Goal: Task Accomplishment & Management: Complete application form

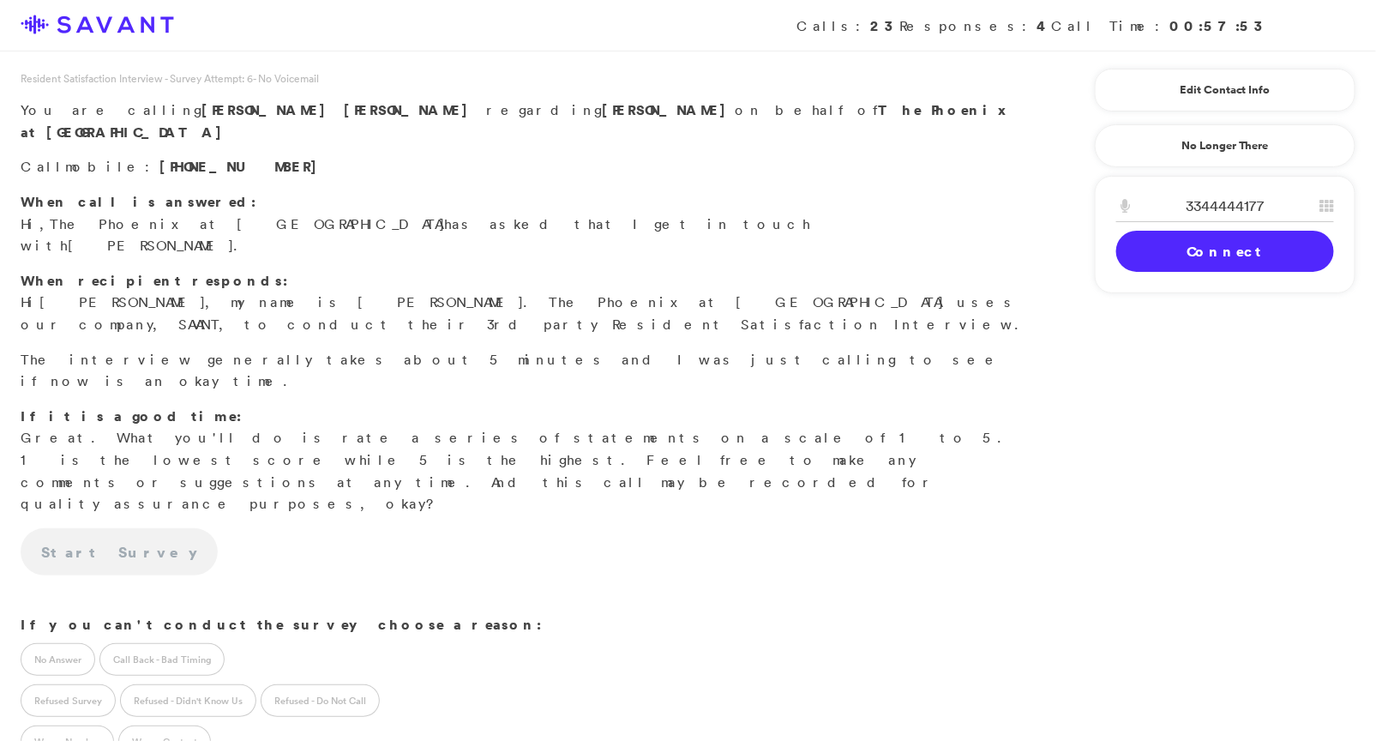
click at [1225, 253] on link "Connect" at bounding box center [1225, 251] width 218 height 41
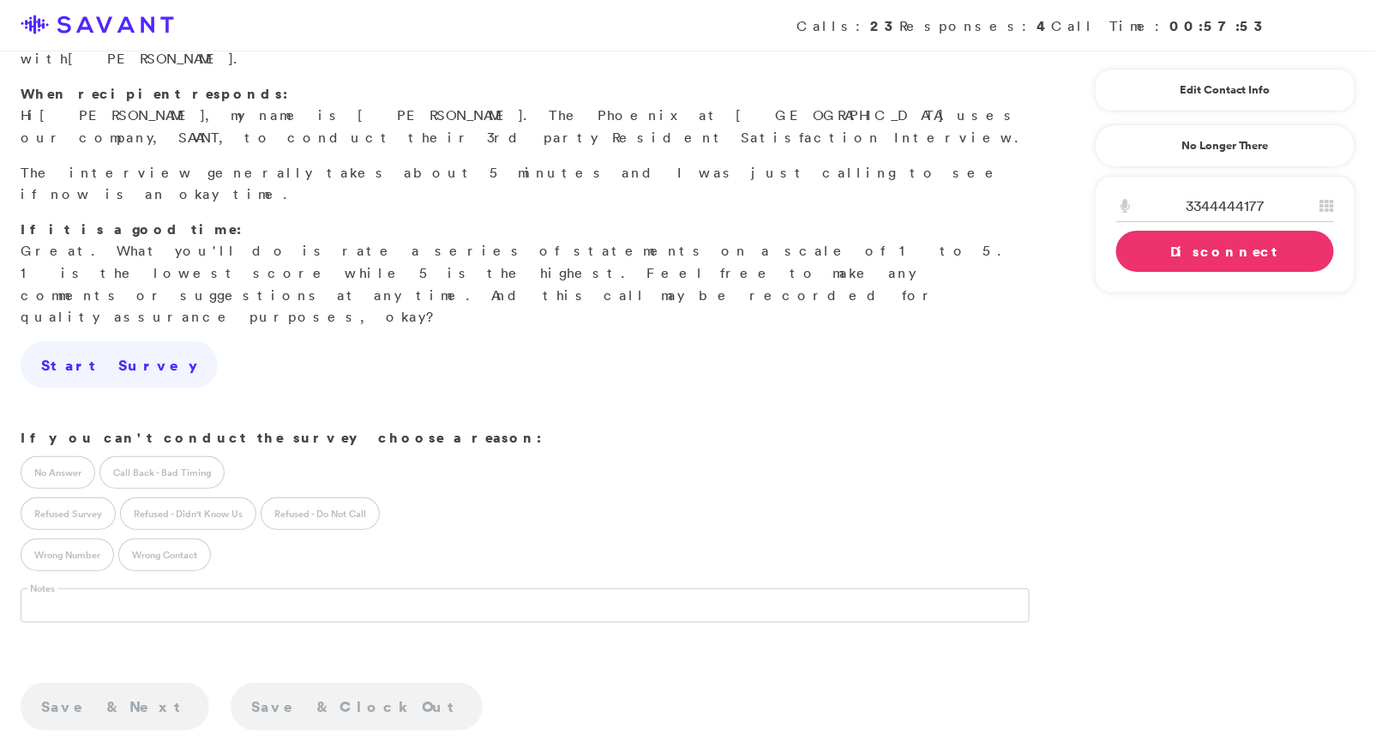
scroll to position [202, 0]
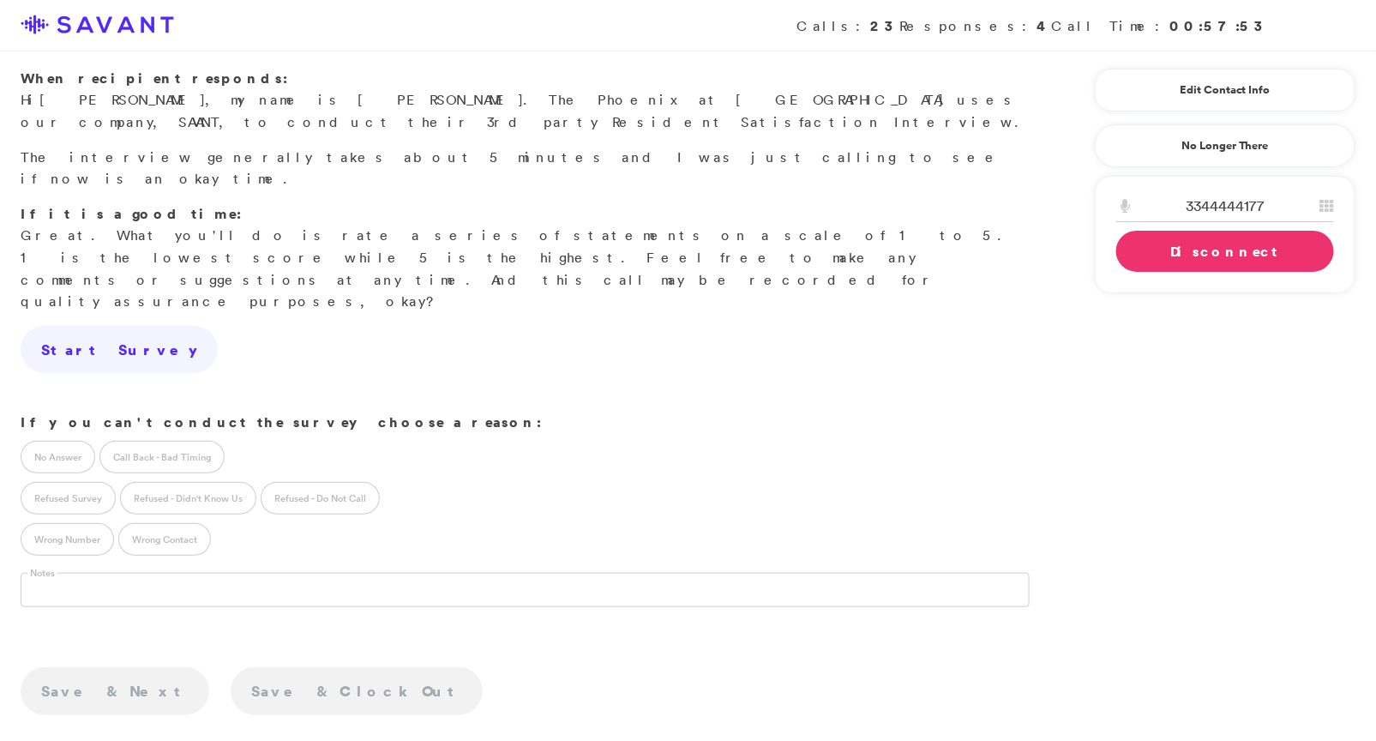
click at [1200, 257] on link "Disconnect" at bounding box center [1225, 251] width 218 height 41
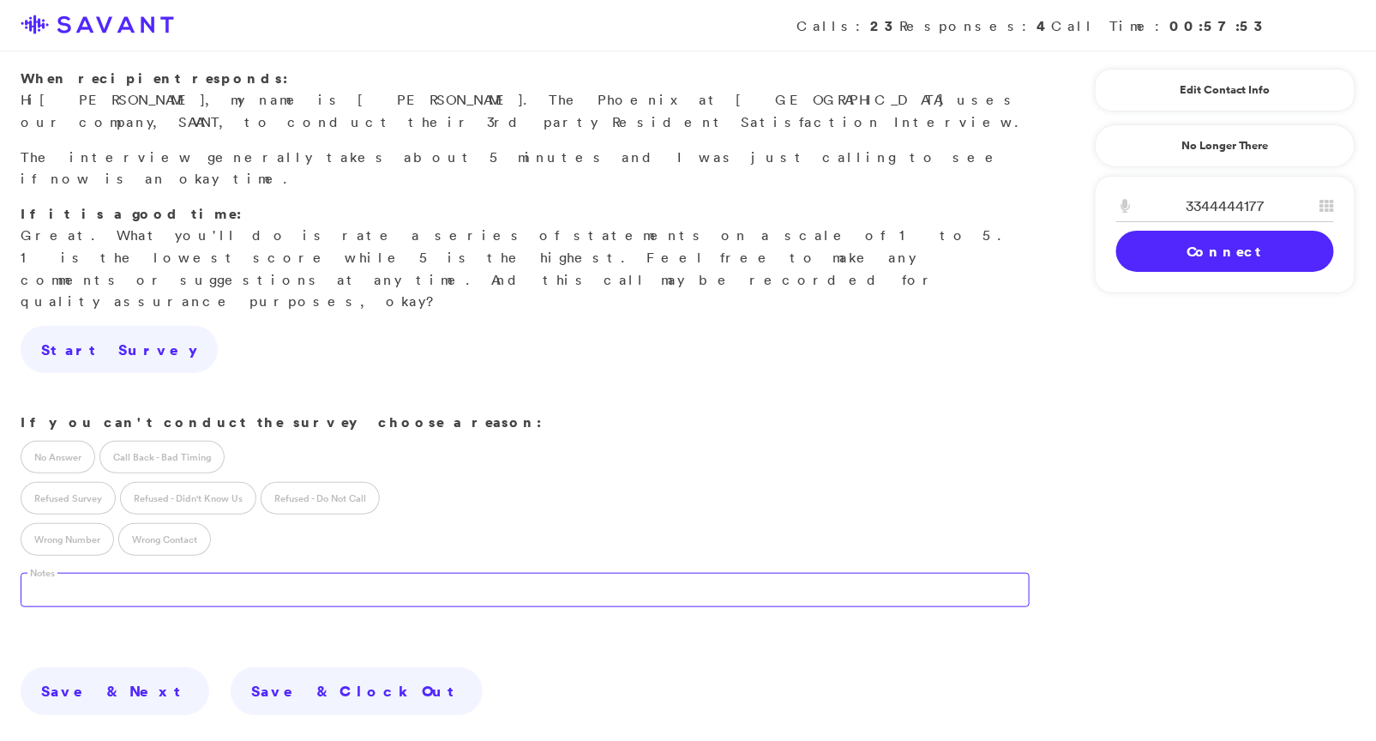
click at [366, 573] on textarea at bounding box center [525, 590] width 1009 height 34
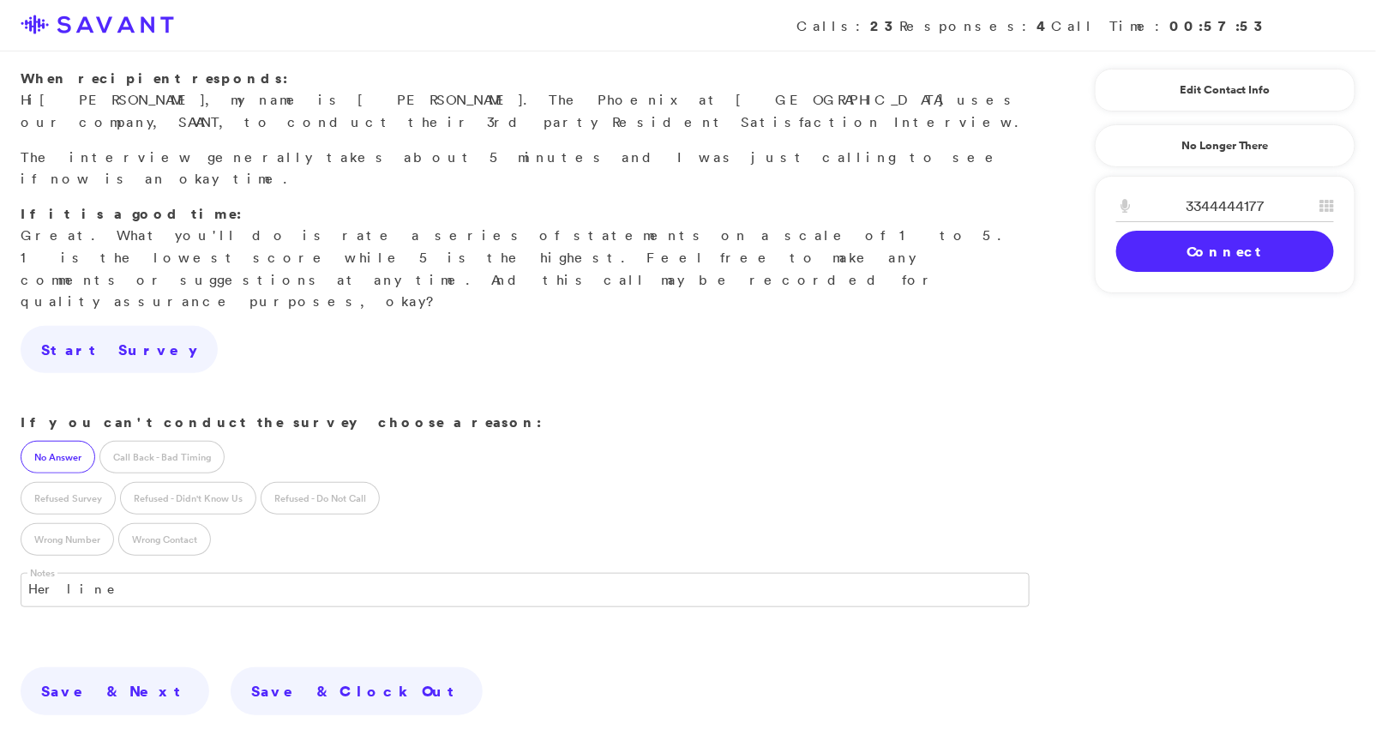
click at [73, 441] on label "No Answer" at bounding box center [58, 457] width 75 height 33
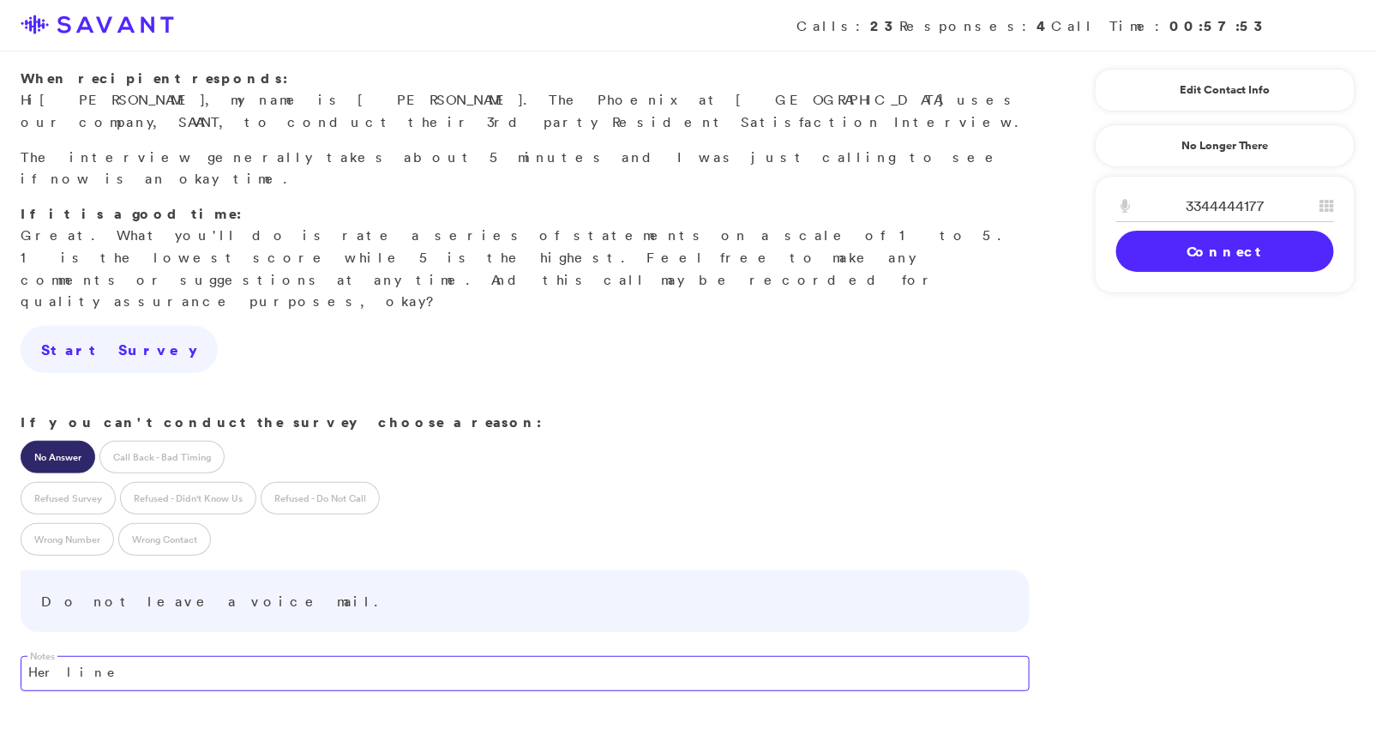
click at [92, 656] on textarea "Her line" at bounding box center [525, 673] width 1009 height 34
type textarea "Her line was not working; she cou"
drag, startPoint x: 233, startPoint y: 533, endPoint x: 0, endPoint y: 500, distance: 235.6
click at [21, 500] on form "Scheduled Call ID Survey Attempt ID ****** If you can't conduct the survey choo…" at bounding box center [525, 634] width 1009 height 445
